Goal: Task Accomplishment & Management: Manage account settings

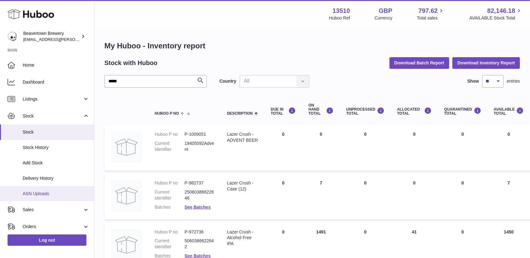
click at [47, 197] on link "ASN Uploads" at bounding box center [47, 193] width 94 height 15
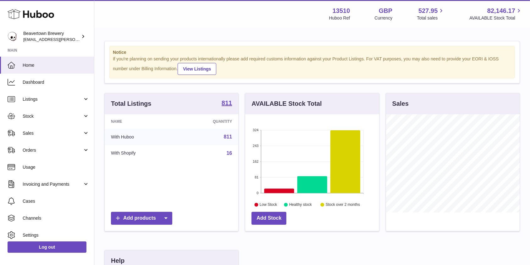
scroll to position [98, 134]
click at [28, 123] on link "Stock" at bounding box center [47, 115] width 94 height 17
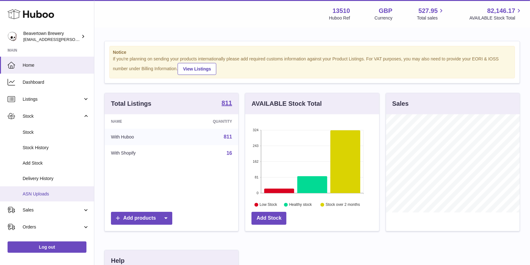
click at [48, 186] on link "ASN Uploads" at bounding box center [47, 193] width 94 height 15
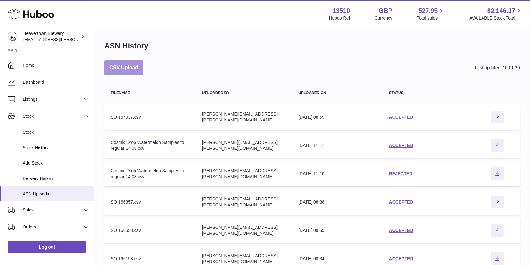
click at [122, 67] on button "CSV Upload" at bounding box center [123, 67] width 39 height 15
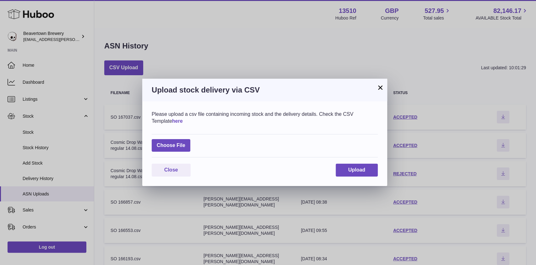
click at [183, 122] on link "here" at bounding box center [177, 120] width 11 height 5
click at [382, 89] on button "×" at bounding box center [381, 88] width 8 height 8
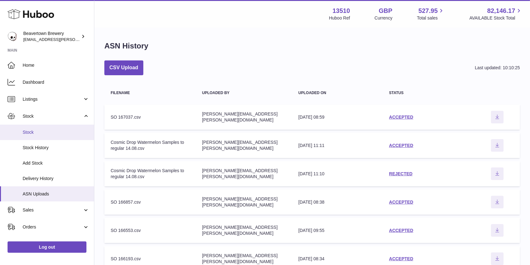
click at [38, 131] on span "Stock" at bounding box center [56, 132] width 67 height 6
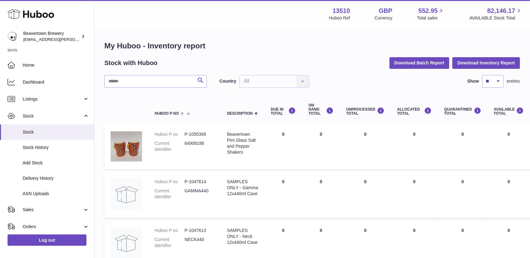
click at [142, 82] on input "text" at bounding box center [155, 81] width 102 height 13
type input "****"
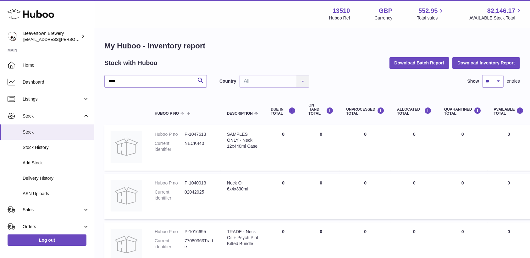
click at [349, 24] on div "Menu Huboo 13510 Huboo Ref GBP Currency 552.95 Total sales 82,146.17 AVAILABLE …" at bounding box center [312, 14] width 436 height 28
click at [40, 195] on span "ASN Uploads" at bounding box center [56, 194] width 67 height 6
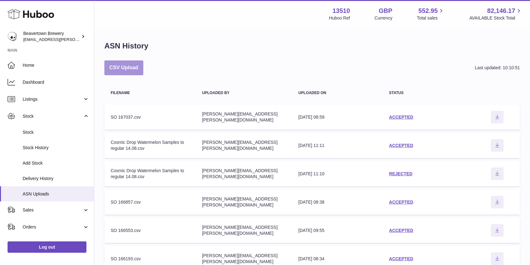
click at [118, 68] on button "CSV Upload" at bounding box center [123, 67] width 39 height 15
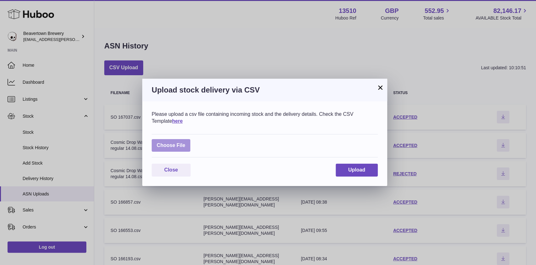
click at [178, 143] on label at bounding box center [171, 145] width 39 height 13
click at [185, 142] on input "file" at bounding box center [185, 142] width 0 height 0
type input "**********"
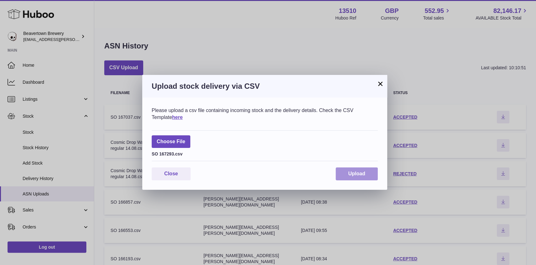
click at [357, 171] on span "Upload" at bounding box center [356, 173] width 17 height 5
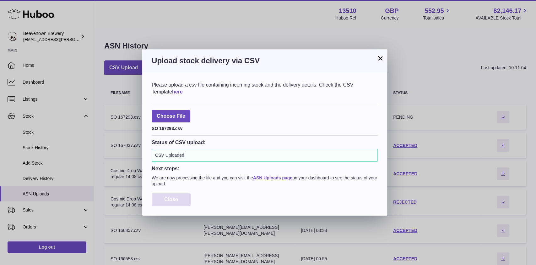
click at [175, 202] on span "Close" at bounding box center [171, 198] width 14 height 5
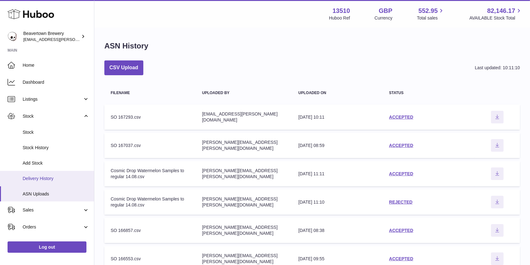
click at [51, 176] on span "Delivery History" at bounding box center [56, 178] width 67 height 6
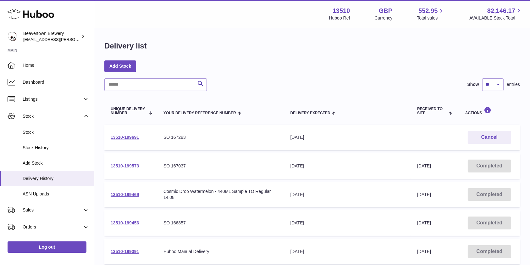
click at [129, 140] on td "13510-199691" at bounding box center [130, 136] width 53 height 25
click at [130, 136] on link "13510-199691" at bounding box center [125, 136] width 28 height 5
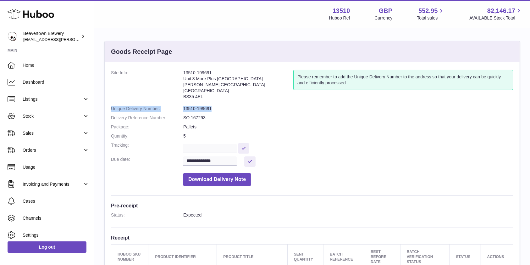
drag, startPoint x: 214, startPoint y: 112, endPoint x: 109, endPoint y: 109, distance: 105.0
copy dl "Unique Delivery Number: 13510-199691"
click at [64, 112] on link "Stock" at bounding box center [47, 115] width 94 height 17
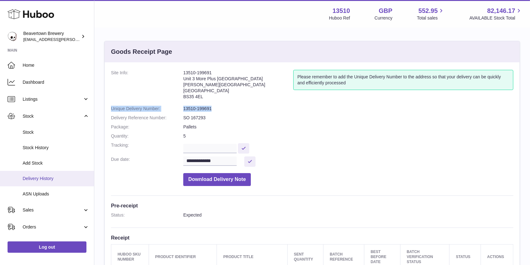
click at [46, 178] on span "Delivery History" at bounding box center [56, 178] width 67 height 6
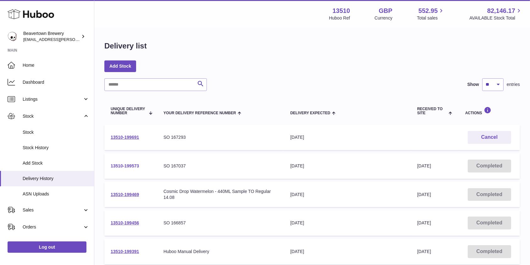
click at [133, 166] on link "13510-199573" at bounding box center [125, 165] width 28 height 5
click at [128, 135] on link "13510-199691" at bounding box center [125, 136] width 28 height 5
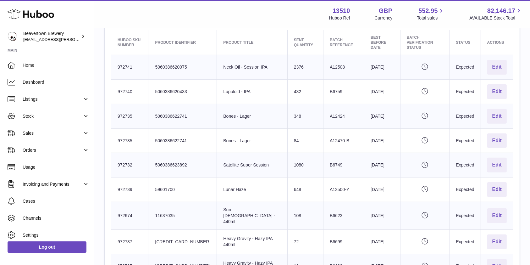
scroll to position [245, 0]
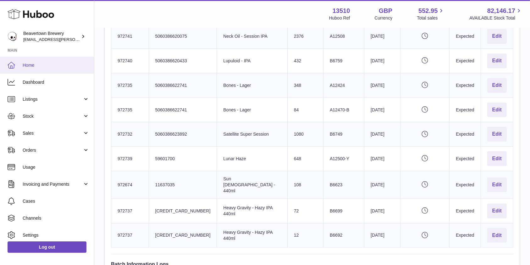
click at [50, 63] on span "Home" at bounding box center [56, 65] width 67 height 6
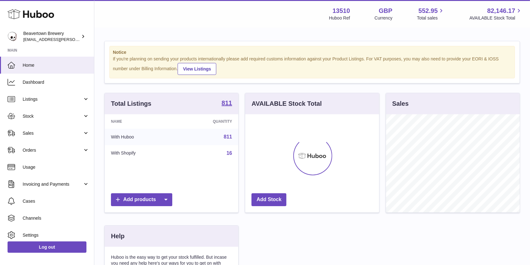
scroll to position [98, 134]
